Goal: Task Accomplishment & Management: Manage account settings

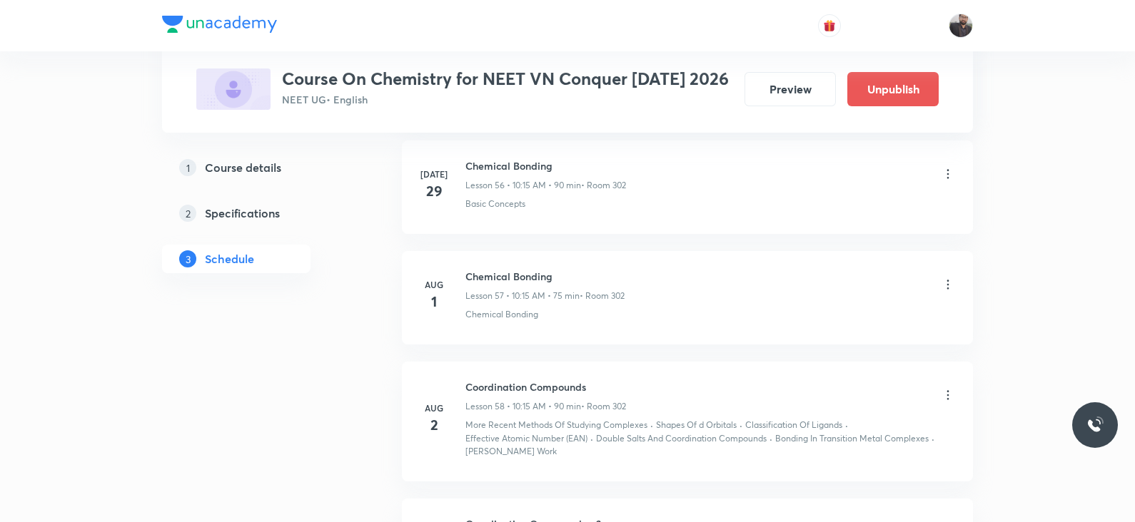
scroll to position [6970, 0]
click at [925, 379] on div "Coordination Compounds Lesson 58 • 10:15 AM • 90 min • Room 302" at bounding box center [710, 396] width 490 height 34
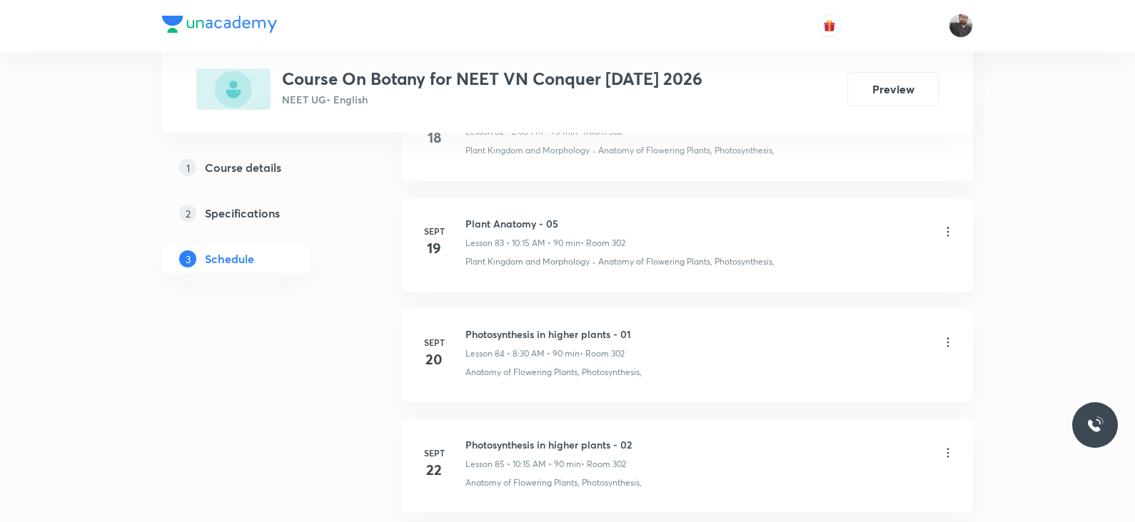
scroll to position [9887, 0]
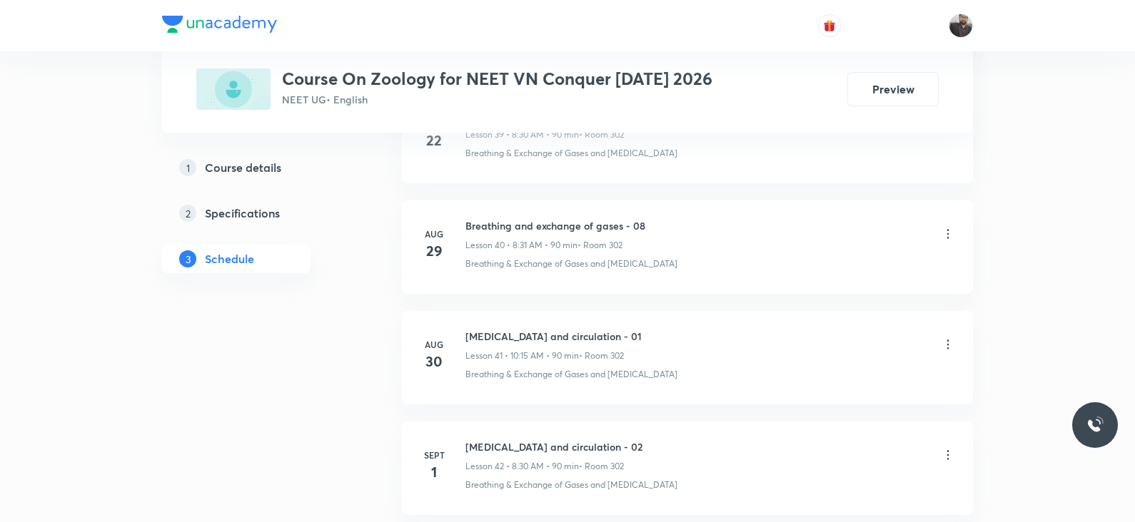
scroll to position [6053, 0]
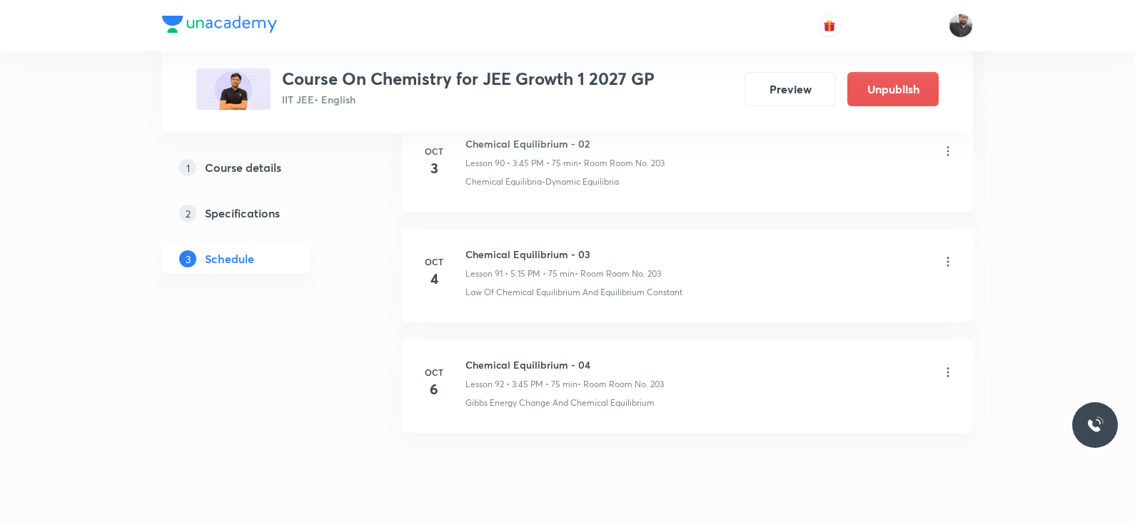
scroll to position [10826, 0]
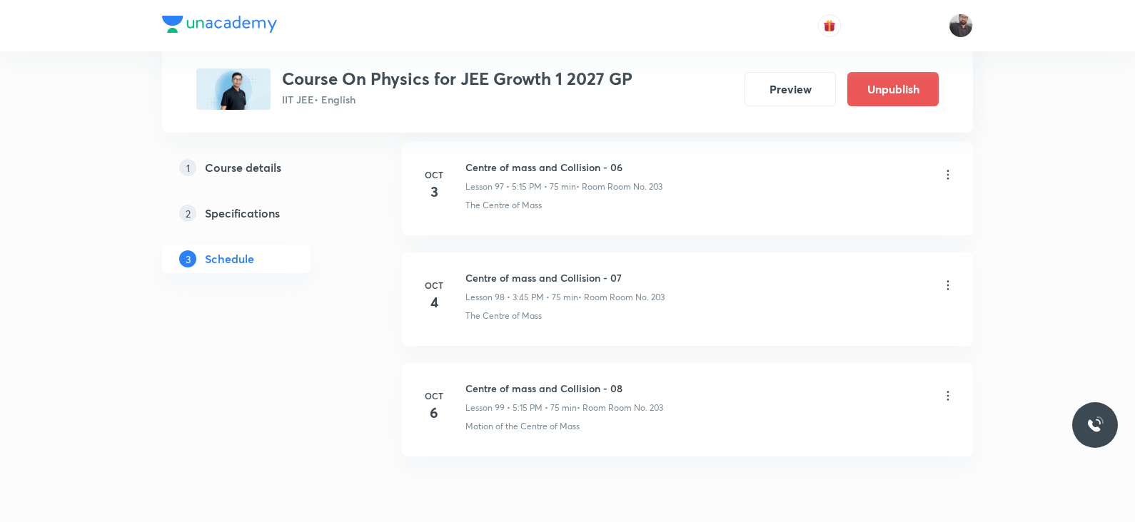
scroll to position [11559, 0]
